Goal: Transaction & Acquisition: Obtain resource

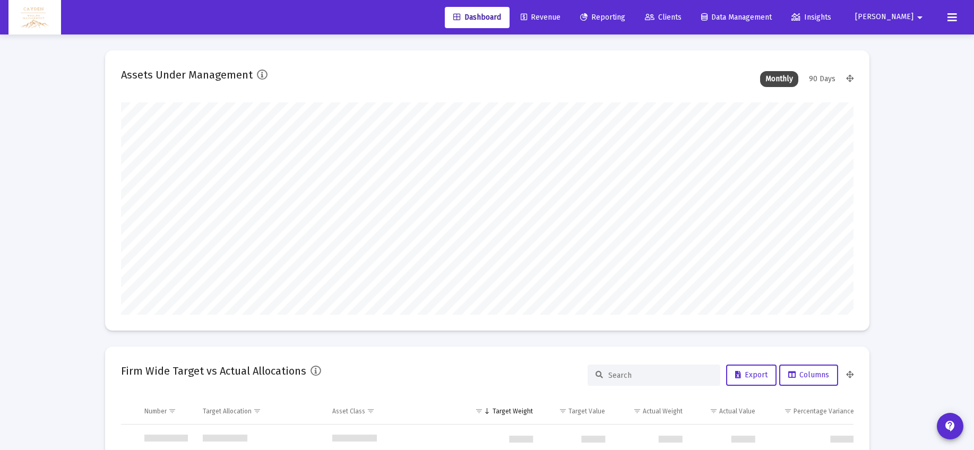
type input "[DATE]"
click at [625, 16] on span "Reporting" at bounding box center [602, 17] width 45 height 9
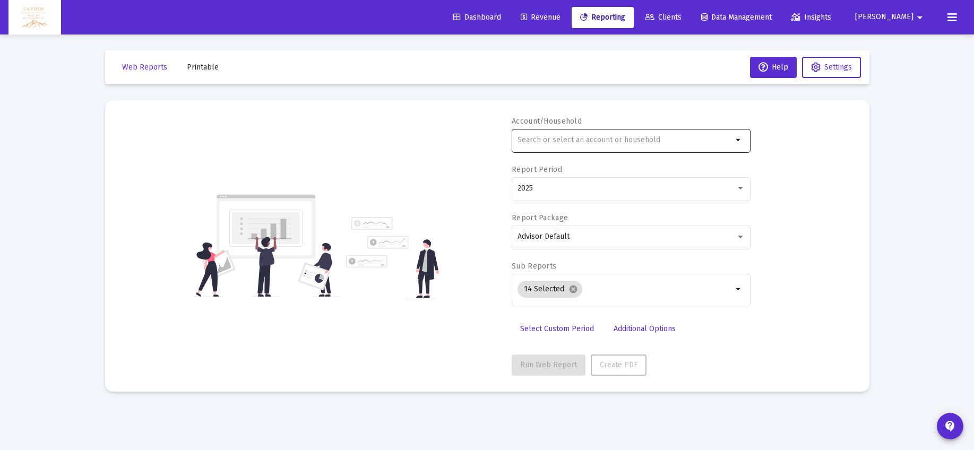
click at [557, 143] on input "text" at bounding box center [624, 140] width 215 height 8
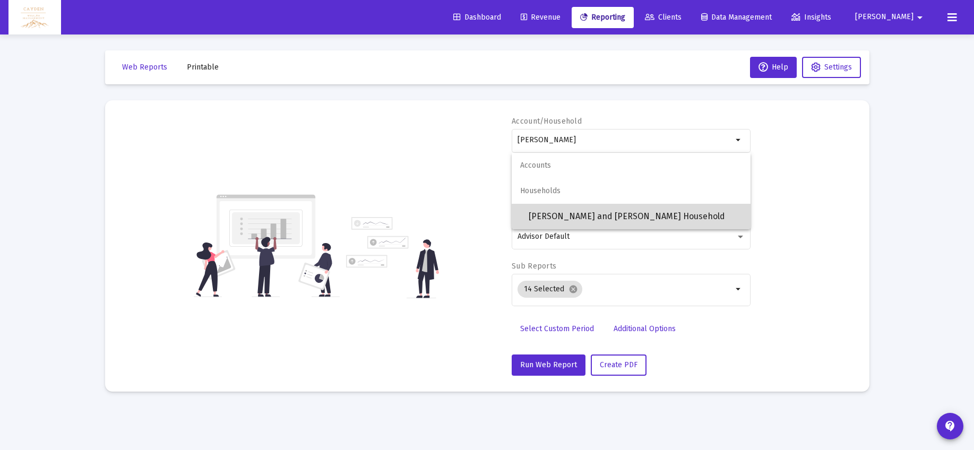
click at [567, 209] on span "[PERSON_NAME] and [PERSON_NAME] Household" at bounding box center [635, 216] width 213 height 25
type input "[PERSON_NAME] and [PERSON_NAME] Household"
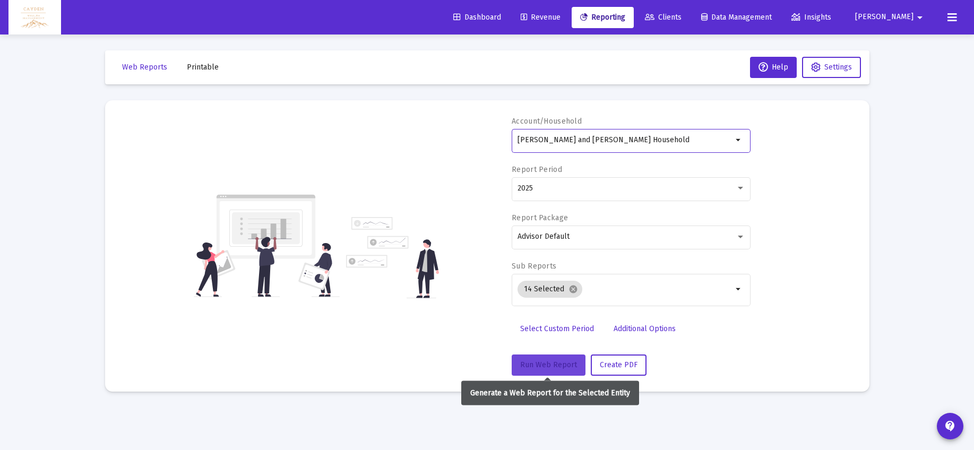
click at [558, 369] on button "Run Web Report" at bounding box center [549, 365] width 74 height 21
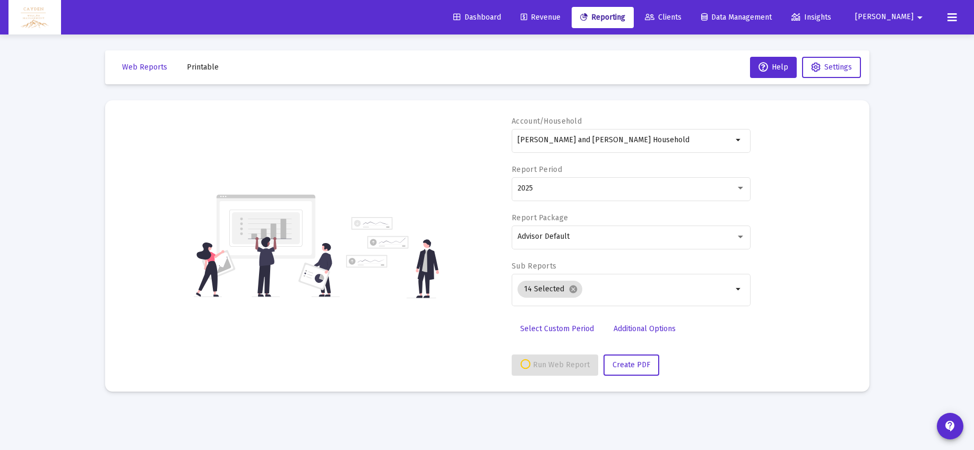
select select "View all"
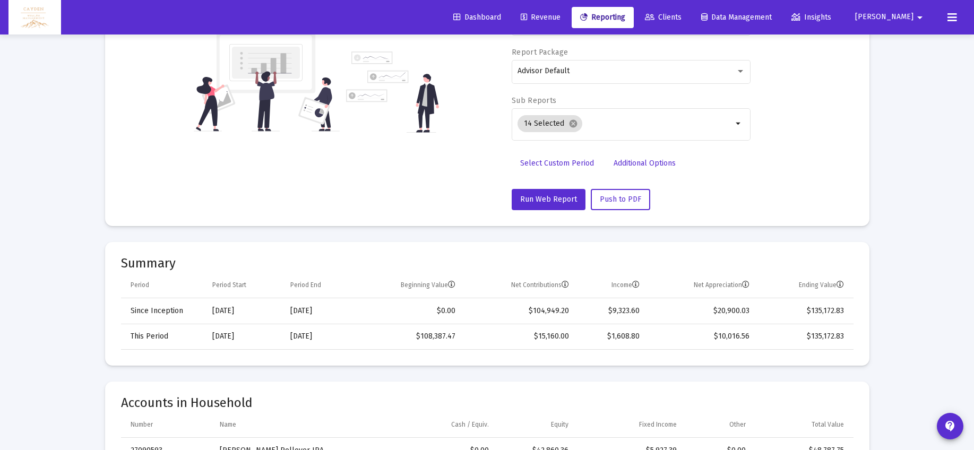
scroll to position [228, 0]
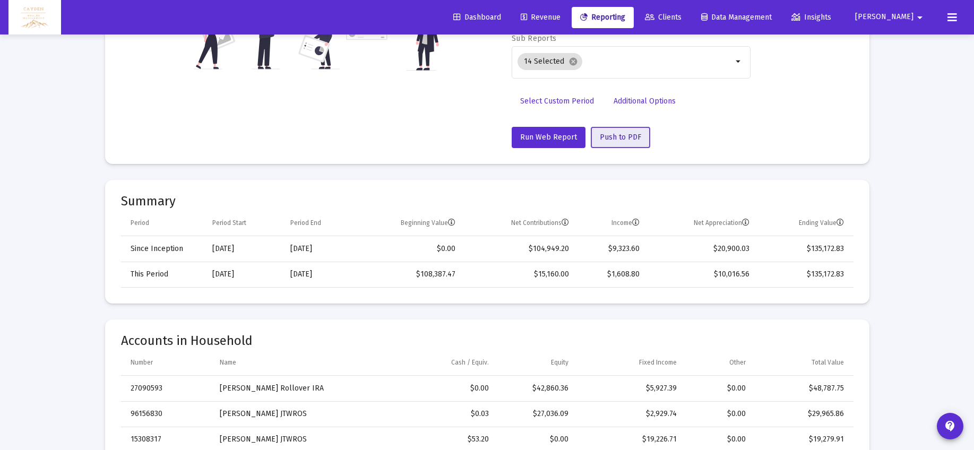
click at [628, 133] on span "Push to PDF" at bounding box center [620, 137] width 41 height 9
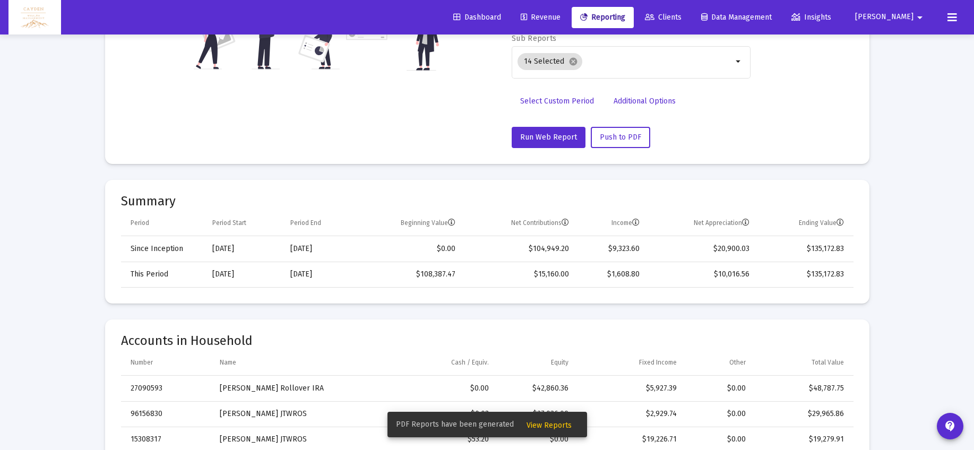
click at [545, 426] on span "View Reports" at bounding box center [548, 425] width 45 height 9
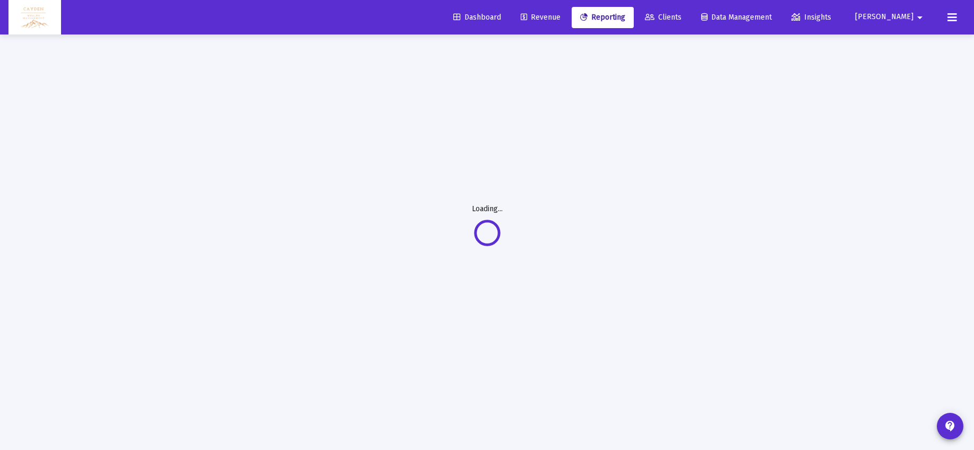
scroll to position [34, 0]
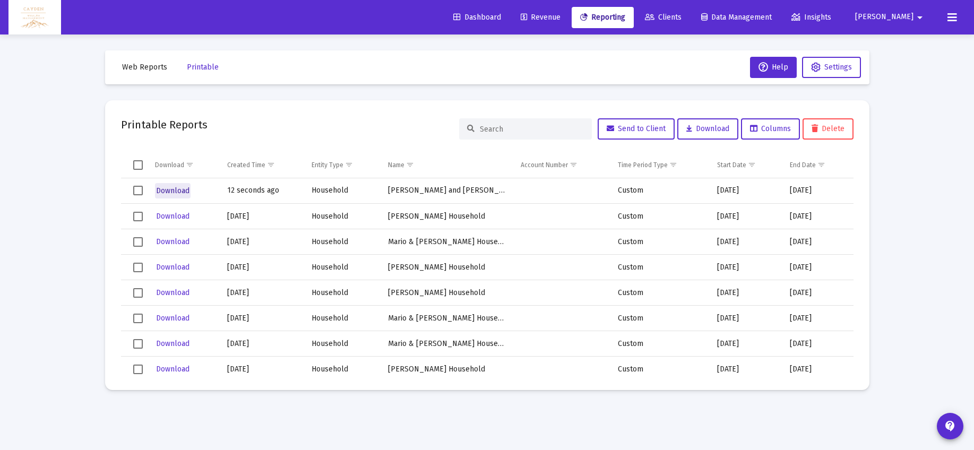
click at [171, 191] on span "Download" at bounding box center [172, 190] width 33 height 9
click at [625, 21] on span "Reporting" at bounding box center [602, 17] width 45 height 9
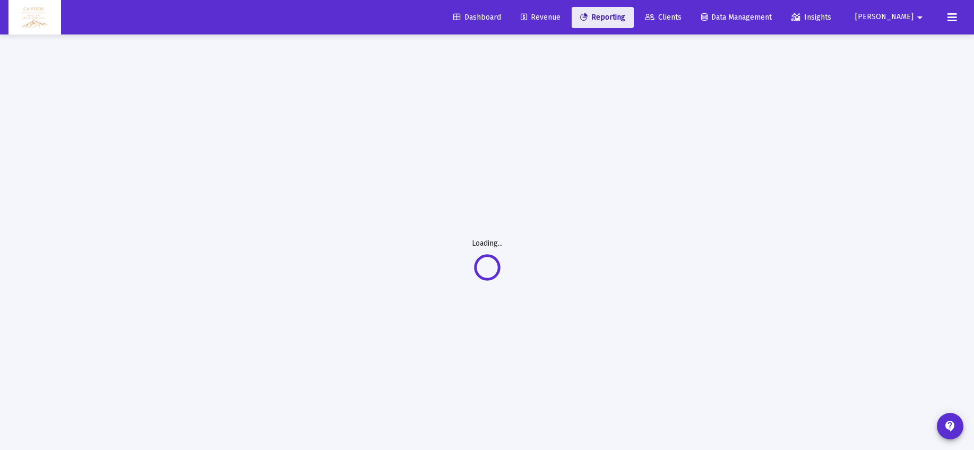
select select "View all"
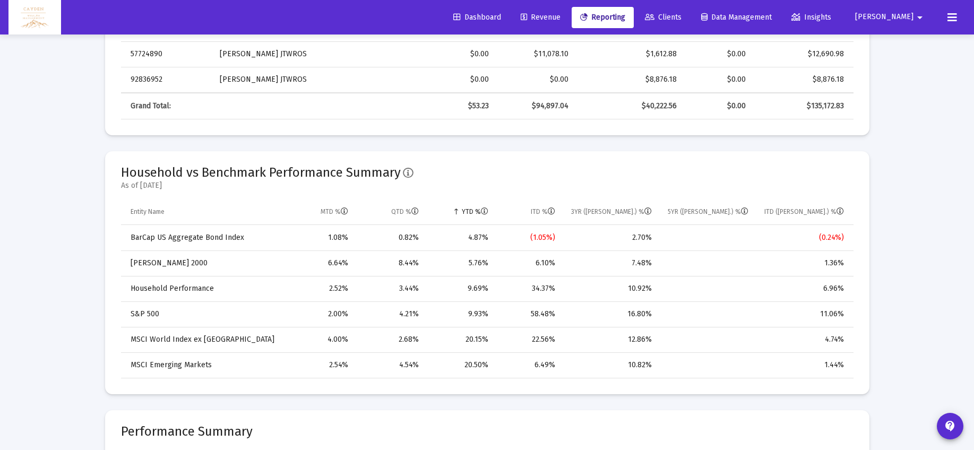
scroll to position [667, 0]
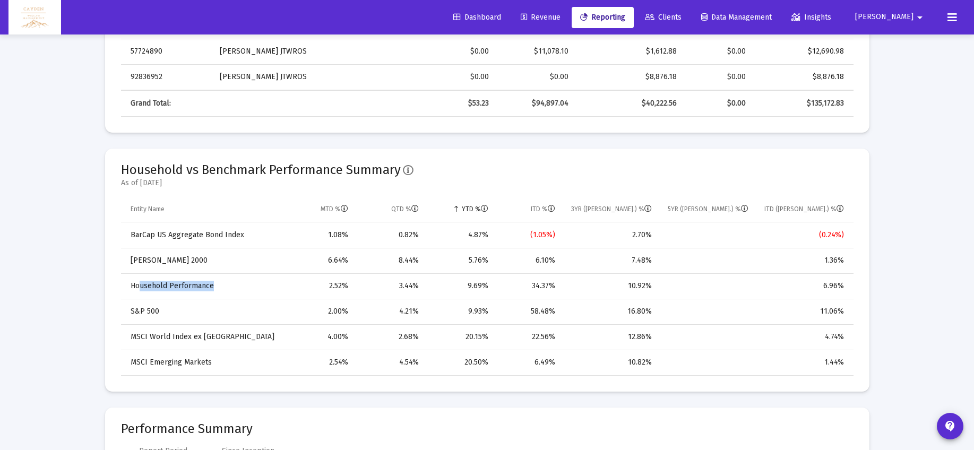
drag, startPoint x: 141, startPoint y: 284, endPoint x: 219, endPoint y: 295, distance: 78.1
click at [219, 295] on td "Household Performance" at bounding box center [202, 285] width 163 height 25
drag, startPoint x: 464, startPoint y: 288, endPoint x: 488, endPoint y: 288, distance: 24.4
click at [488, 288] on td "9.69%" at bounding box center [461, 285] width 70 height 25
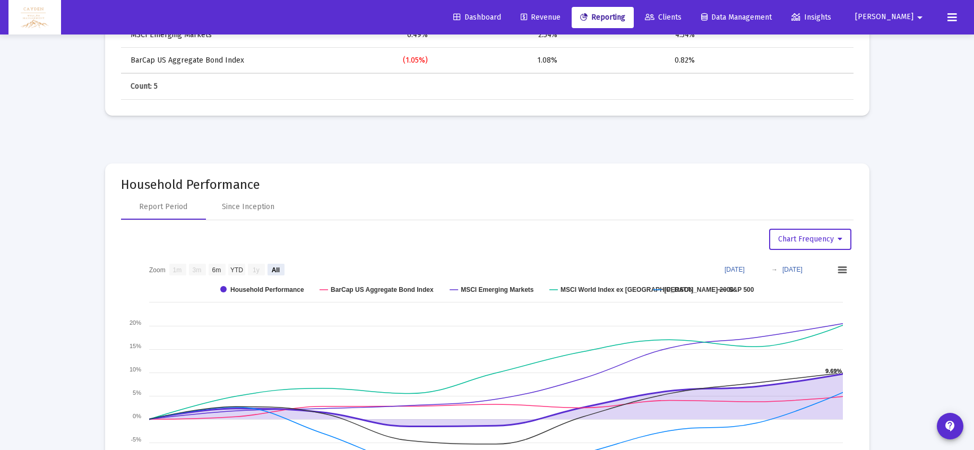
scroll to position [1418, 0]
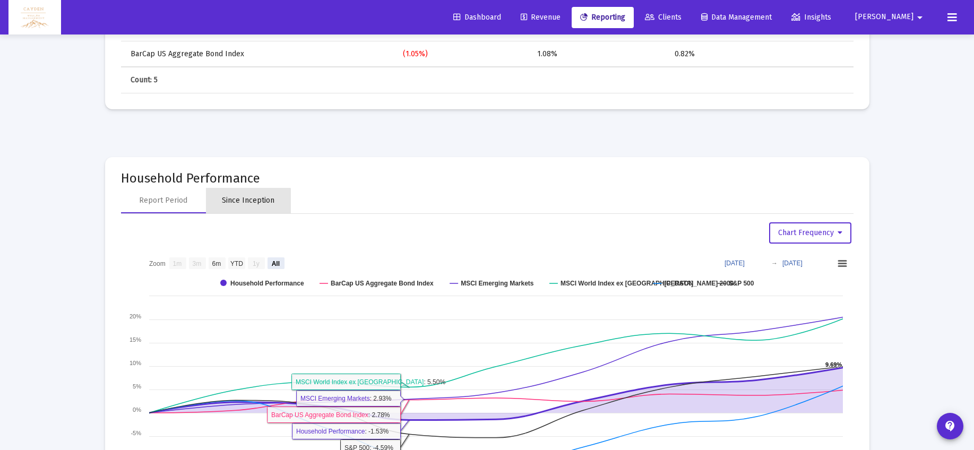
click at [239, 204] on div "Since Inception" at bounding box center [248, 200] width 53 height 11
select select "View all"
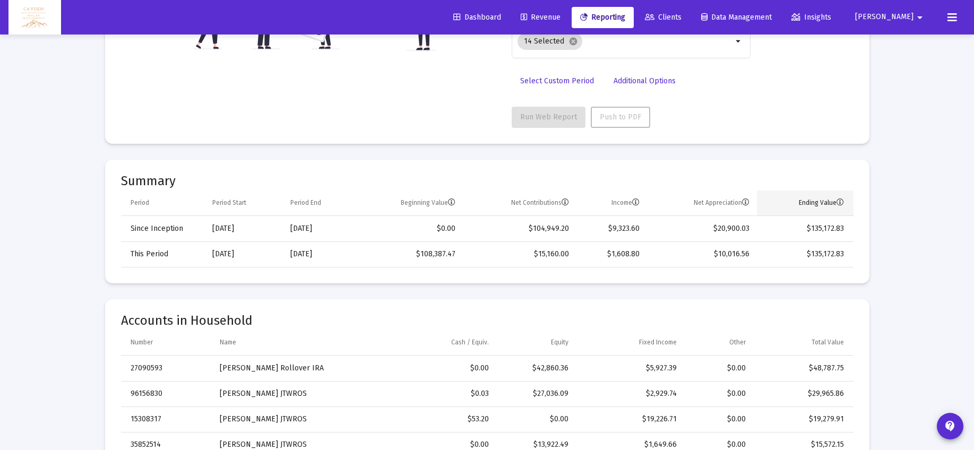
scroll to position [245, 0]
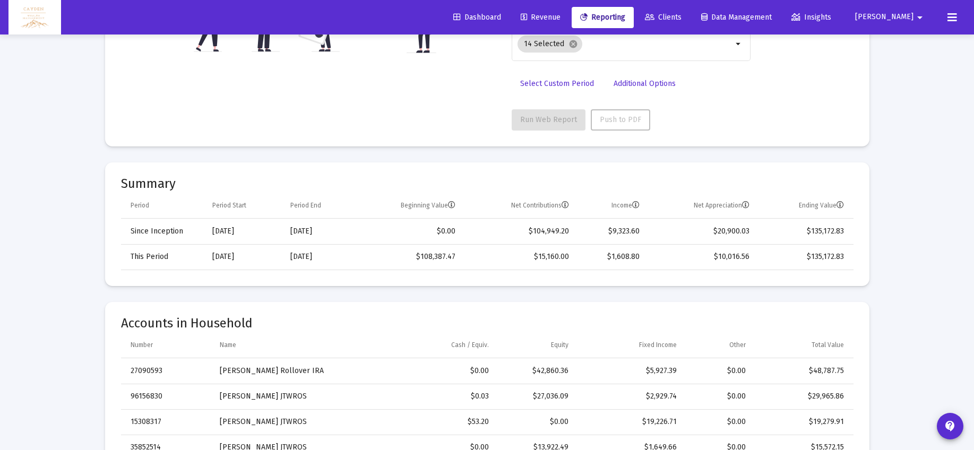
drag, startPoint x: 248, startPoint y: 228, endPoint x: 251, endPoint y: 259, distance: 30.9
click at [210, 229] on td "[DATE]" at bounding box center [244, 231] width 78 height 25
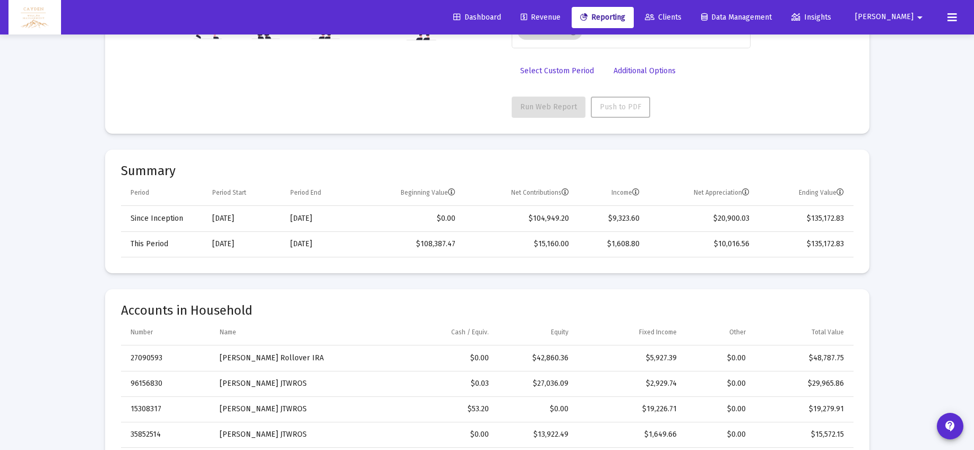
scroll to position [260, 0]
drag, startPoint x: 751, startPoint y: 244, endPoint x: 608, endPoint y: 247, distance: 143.3
click at [608, 247] on tr "This Period [DATE] [DATE] $108,387.47 $15,160.00 $1,608.80 $10,016.56 $135,172.…" at bounding box center [487, 242] width 732 height 25
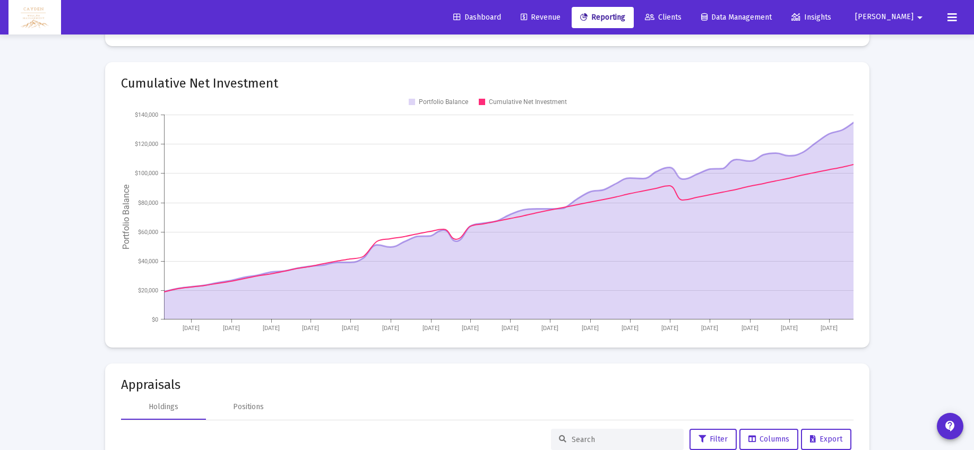
scroll to position [1937, 0]
